Goal: Task Accomplishment & Management: Use online tool/utility

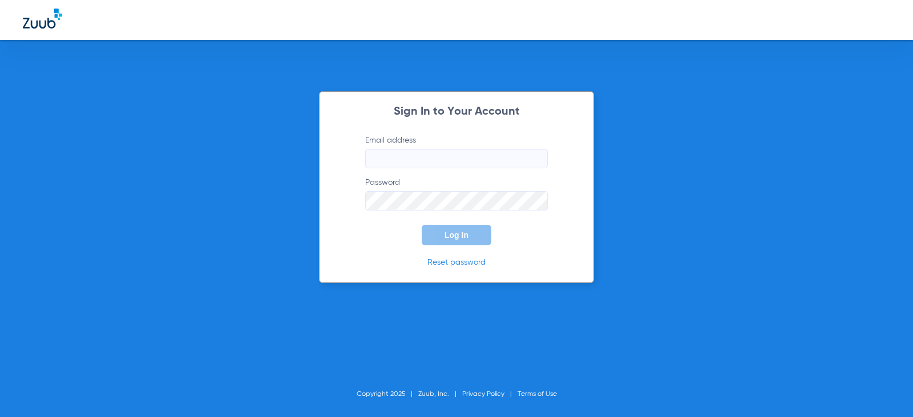
click at [401, 157] on input "Email address" at bounding box center [456, 158] width 183 height 19
type input "[PERSON_NAME]@100705"
drag, startPoint x: 456, startPoint y: 158, endPoint x: 182, endPoint y: 149, distance: 274.7
click at [188, 151] on div "Sign In to Your Account Email address Invalid email address [PERSON_NAME]@10070…" at bounding box center [456, 208] width 913 height 417
type input "[EMAIL_ADDRESS][DOMAIN_NAME]"
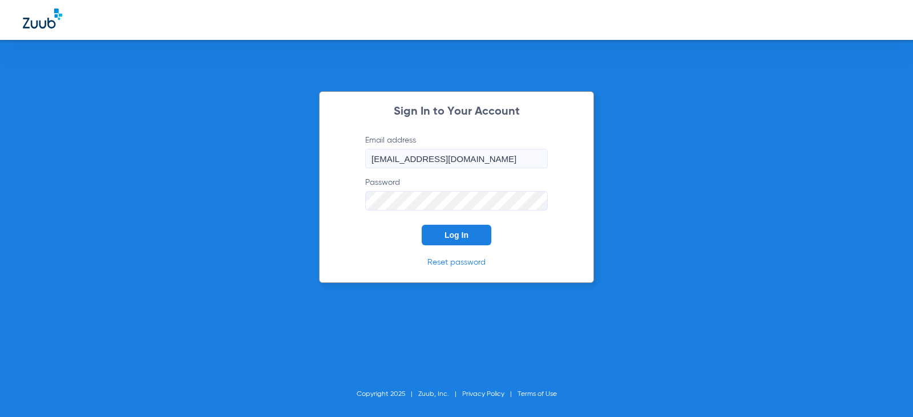
click at [456, 230] on button "Log In" at bounding box center [457, 235] width 70 height 21
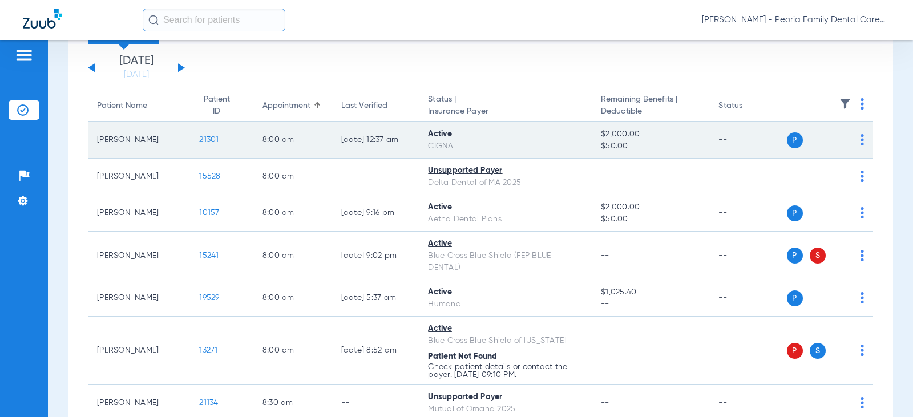
scroll to position [171, 0]
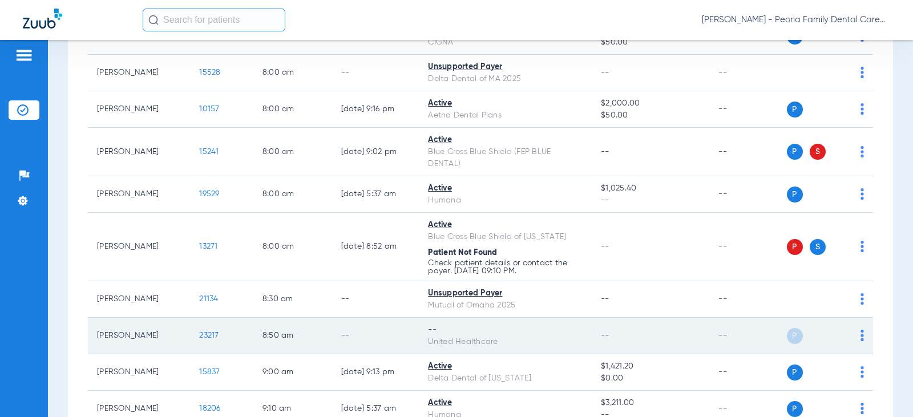
click at [199, 337] on span "23217" at bounding box center [208, 336] width 19 height 8
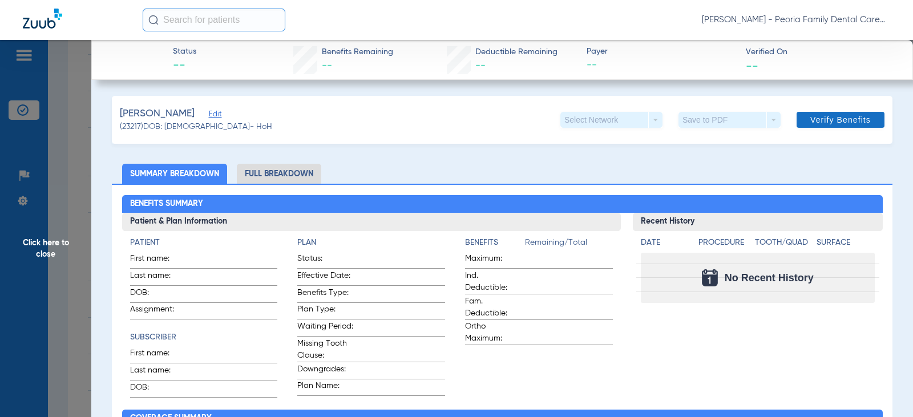
click at [810, 114] on span at bounding box center [841, 119] width 88 height 27
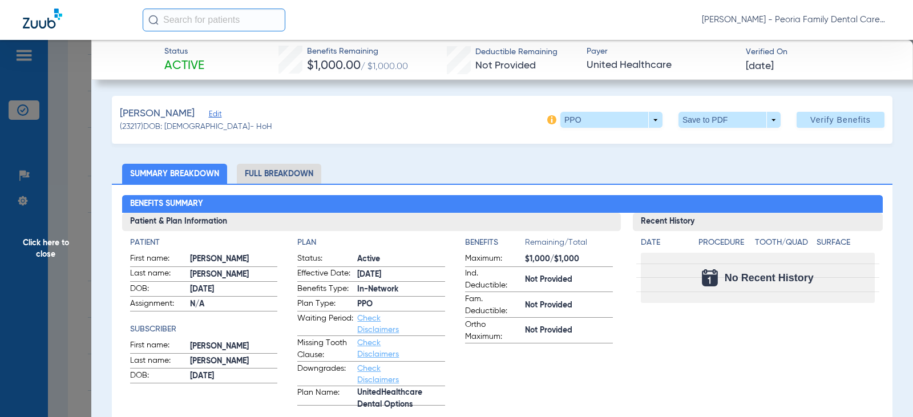
click at [297, 174] on li "Full Breakdown" at bounding box center [279, 174] width 84 height 20
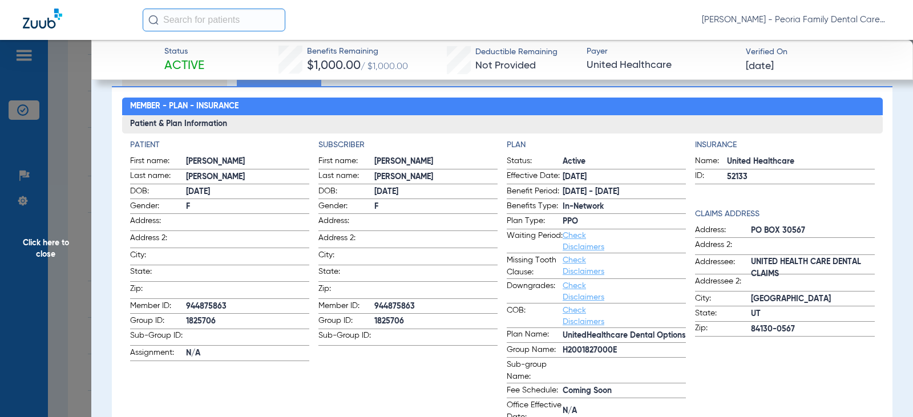
scroll to position [0, 0]
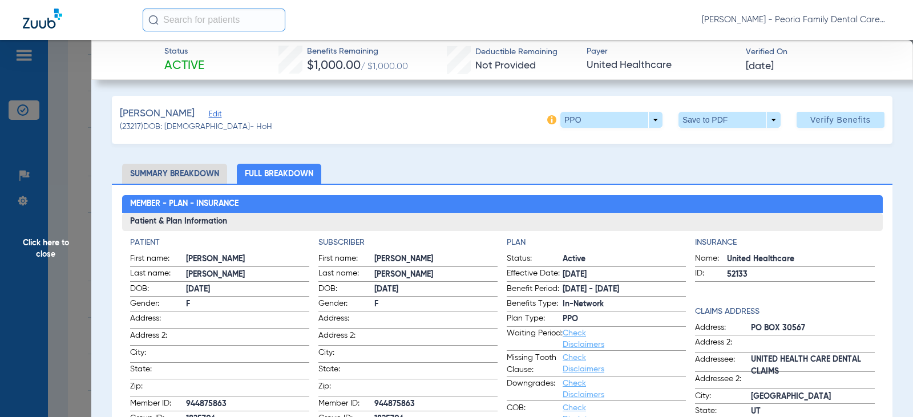
click at [47, 247] on span "Click here to close" at bounding box center [45, 248] width 91 height 417
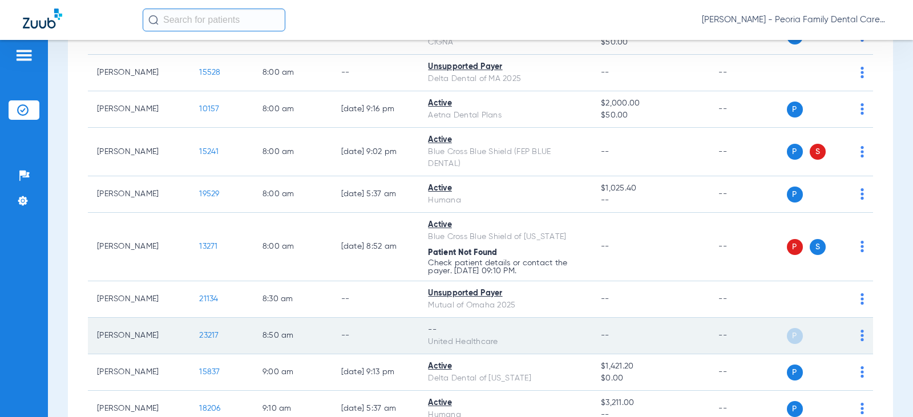
click at [134, 332] on td "[PERSON_NAME]" at bounding box center [139, 336] width 102 height 37
click at [199, 334] on span "23217" at bounding box center [208, 336] width 19 height 8
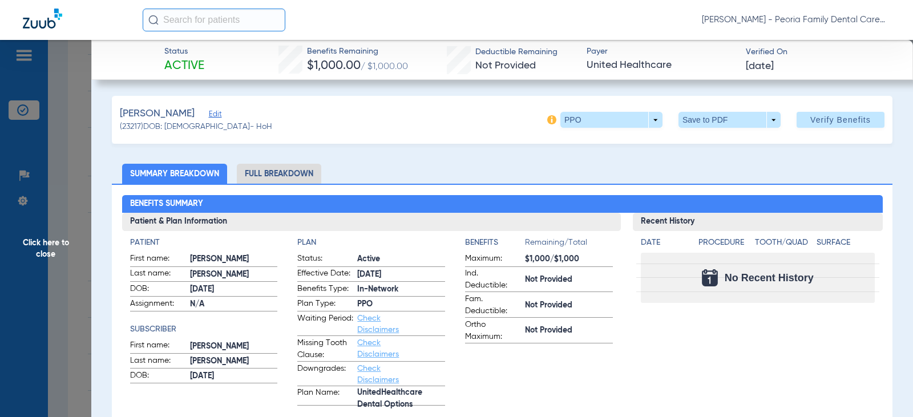
click at [710, 278] on img at bounding box center [710, 277] width 16 height 17
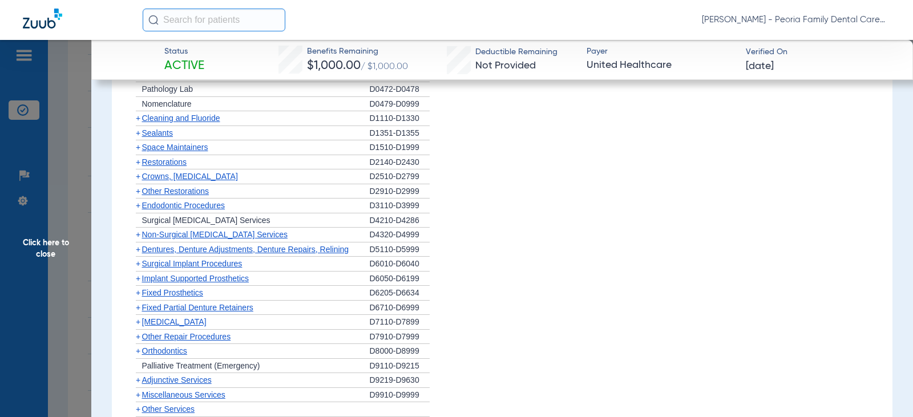
scroll to position [856, 0]
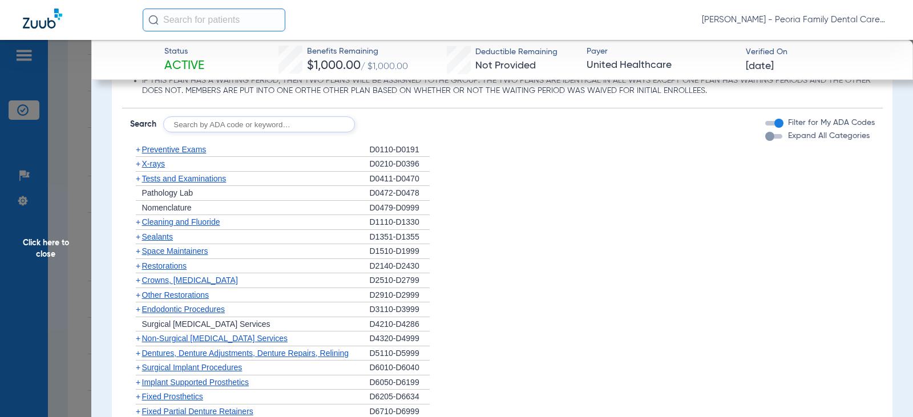
click at [177, 183] on span "Tests and Examinations" at bounding box center [184, 178] width 84 height 9
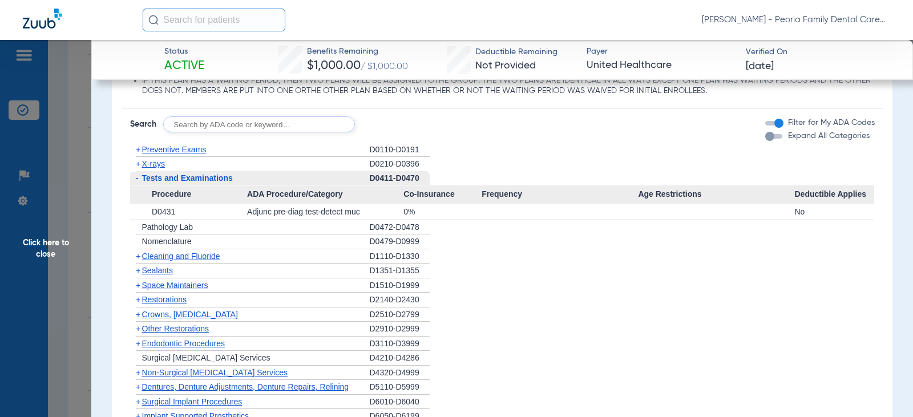
click at [190, 154] on span "Preventive Exams" at bounding box center [174, 149] width 65 height 9
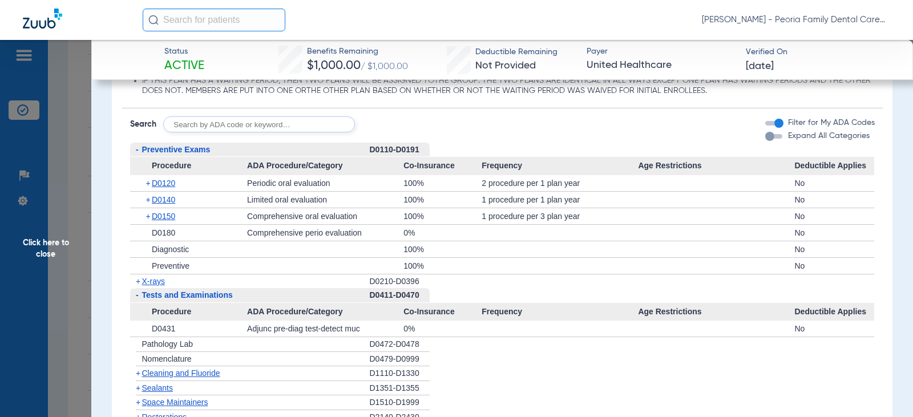
click at [319, 132] on input "text" at bounding box center [259, 124] width 192 height 16
type input "0431"
click at [390, 132] on button "Search" at bounding box center [397, 124] width 45 height 16
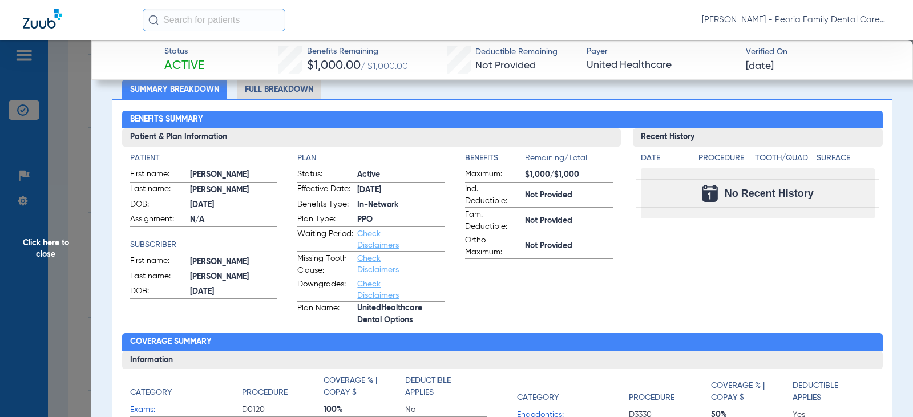
scroll to position [0, 0]
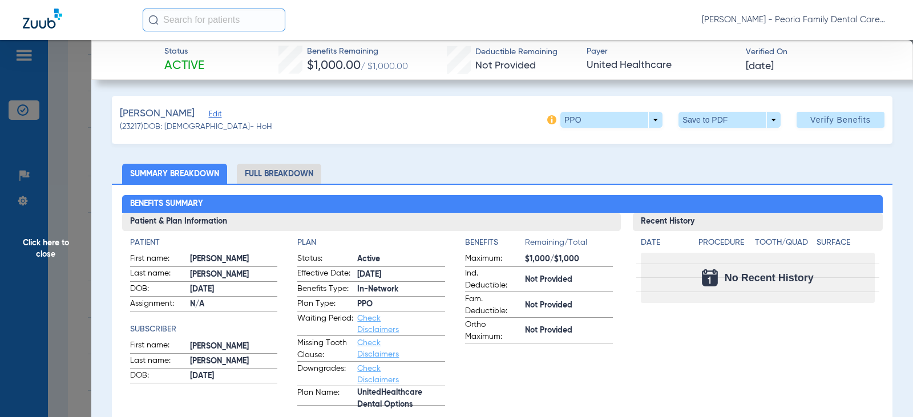
click at [50, 248] on span "Click here to close" at bounding box center [45, 248] width 91 height 417
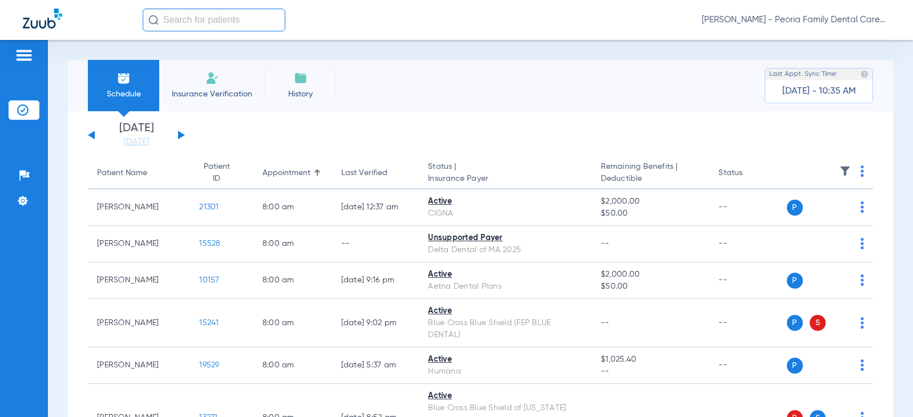
click at [182, 137] on button at bounding box center [181, 135] width 7 height 9
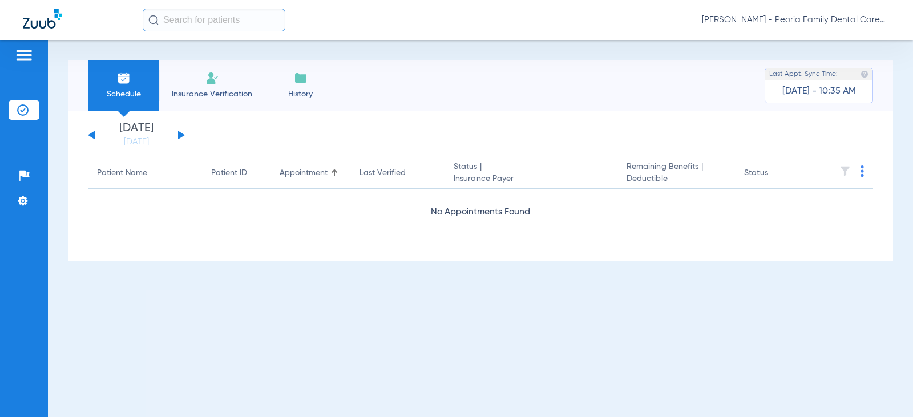
click at [182, 137] on button at bounding box center [181, 135] width 7 height 9
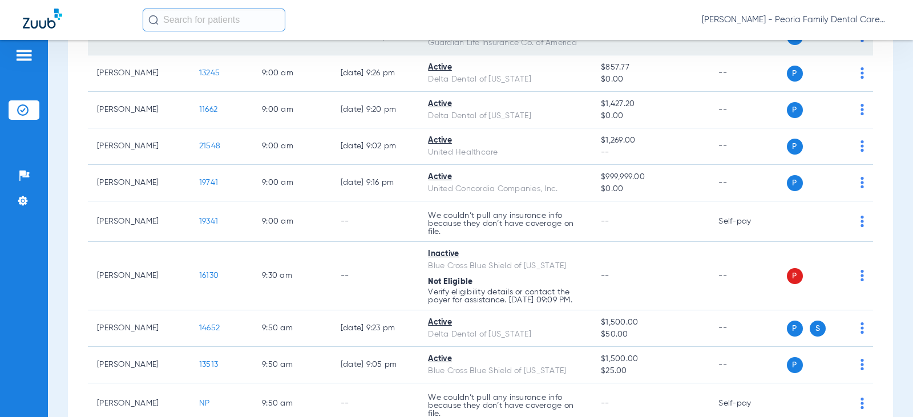
scroll to position [171, 0]
